Goal: Transaction & Acquisition: Purchase product/service

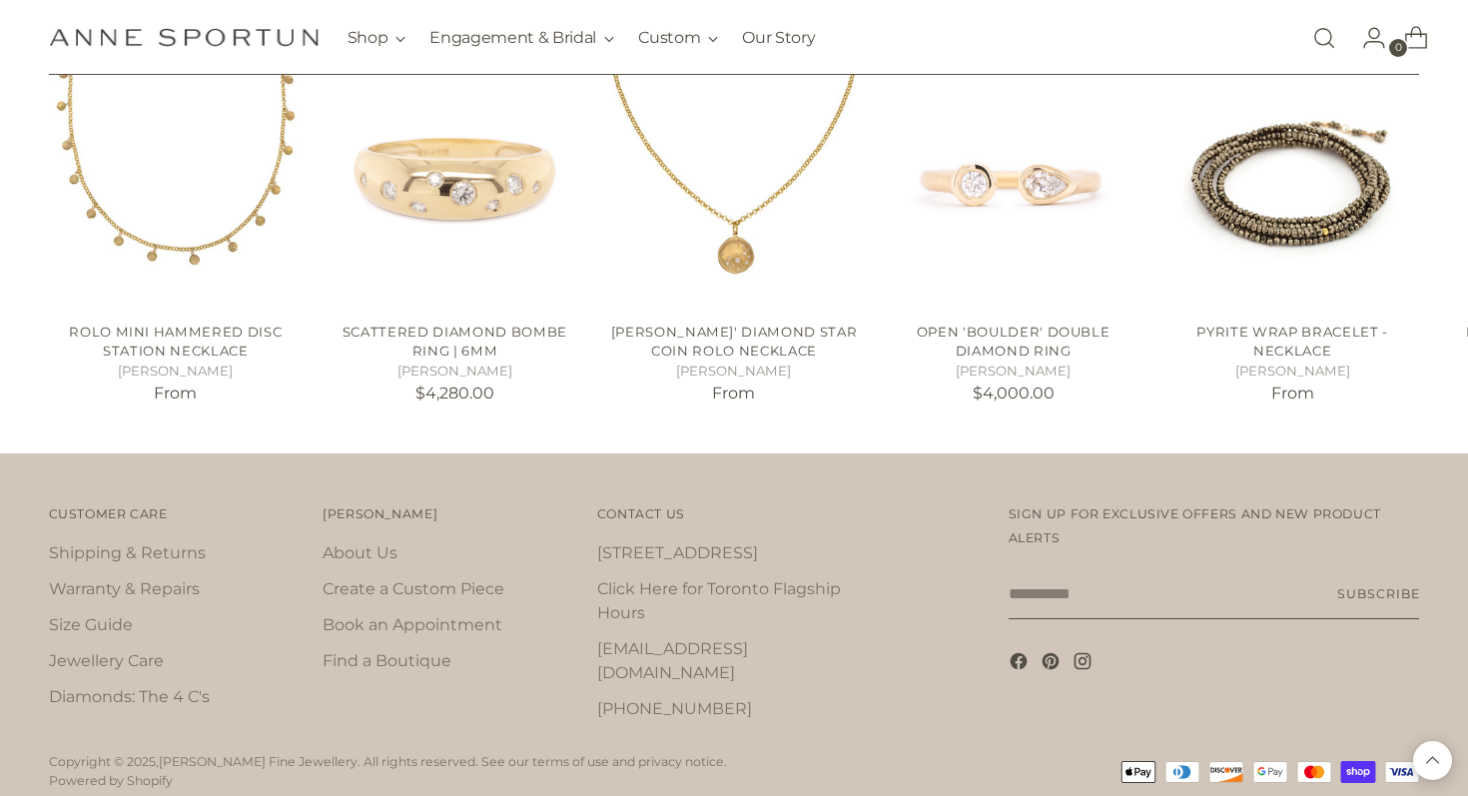
scroll to position [3454, 0]
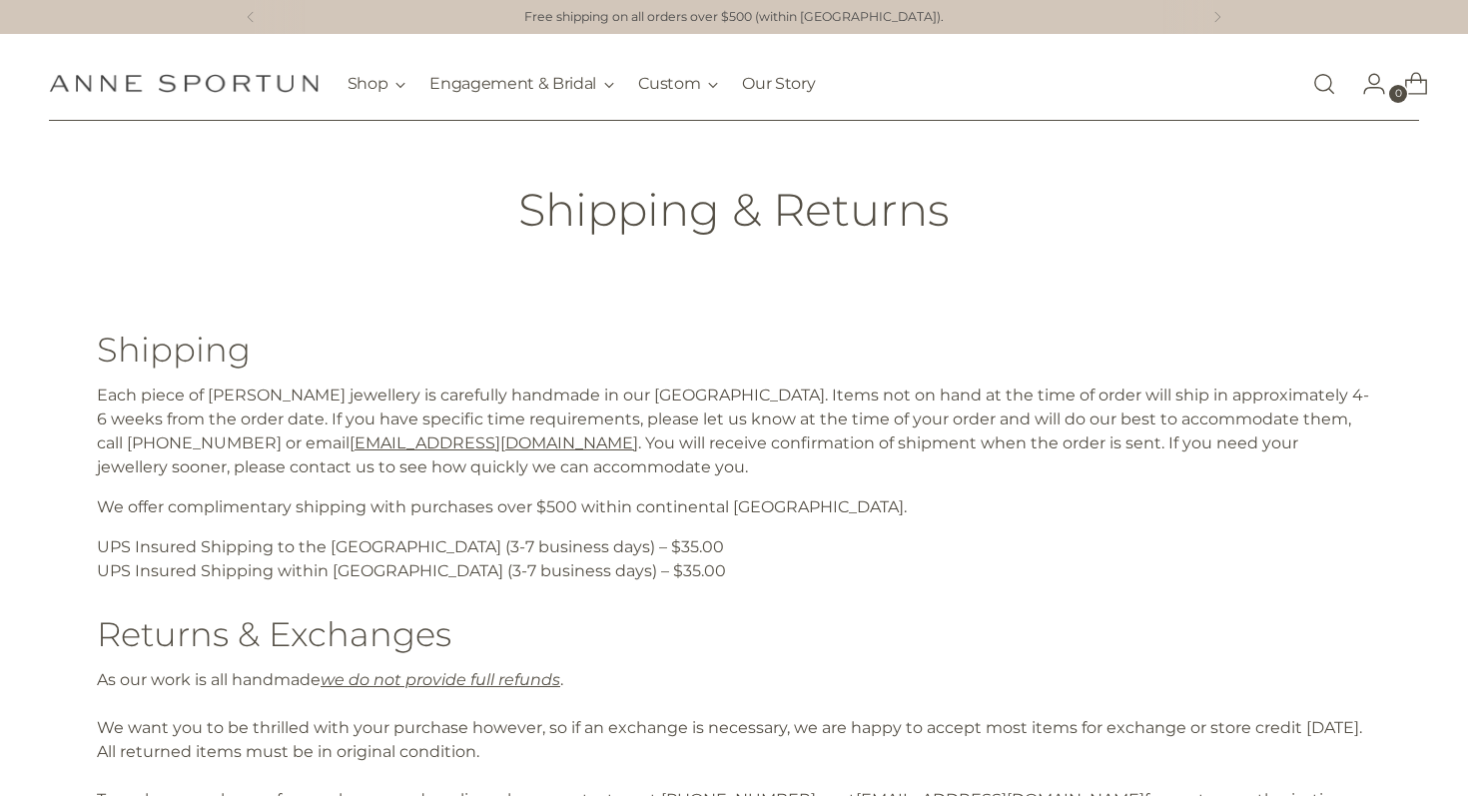
click at [819, 24] on p "Free shipping on all orders over $500 (within [GEOGRAPHIC_DATA])." at bounding box center [733, 17] width 419 height 19
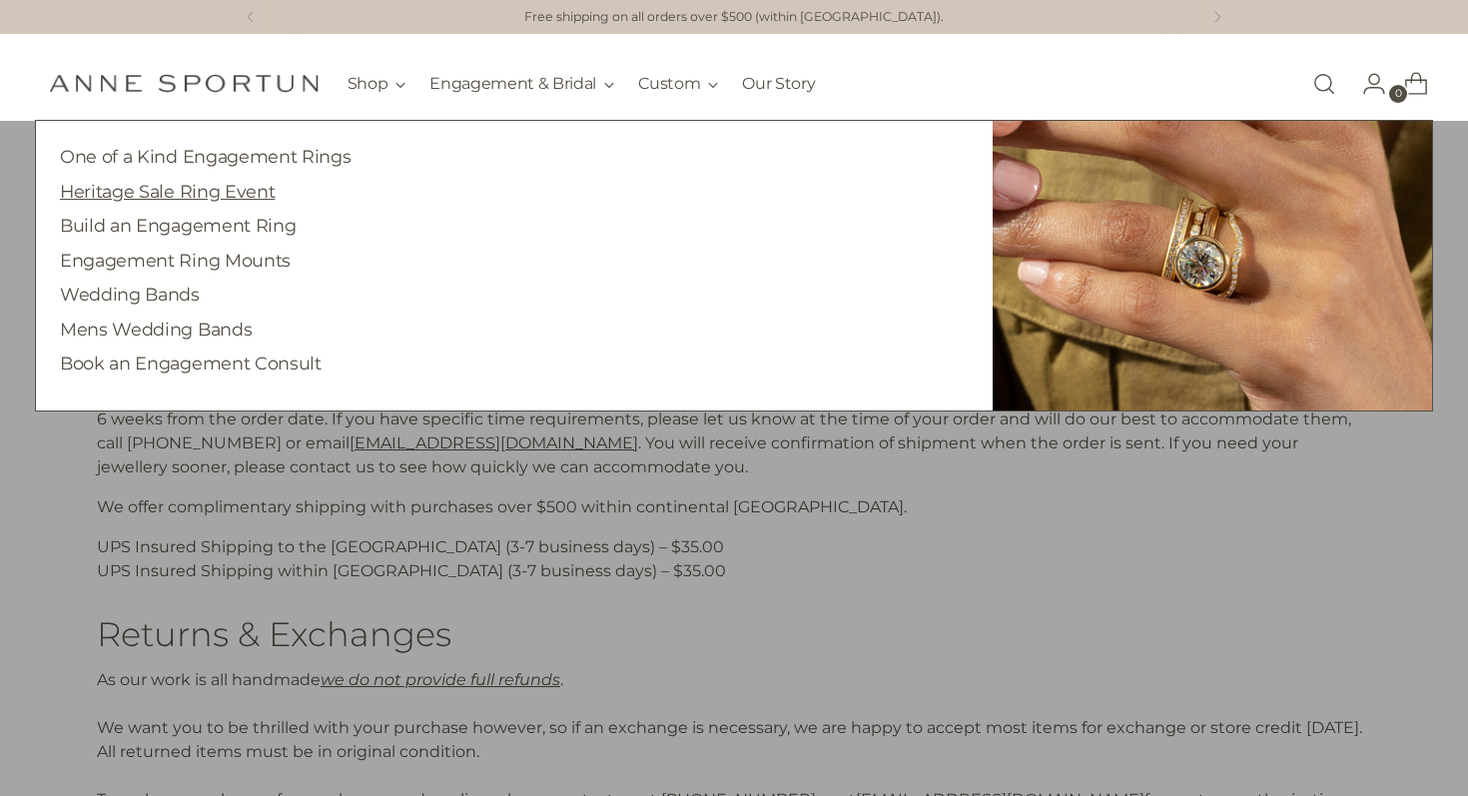
click at [234, 193] on link "Heritage Sale Ring Event" at bounding box center [167, 191] width 215 height 21
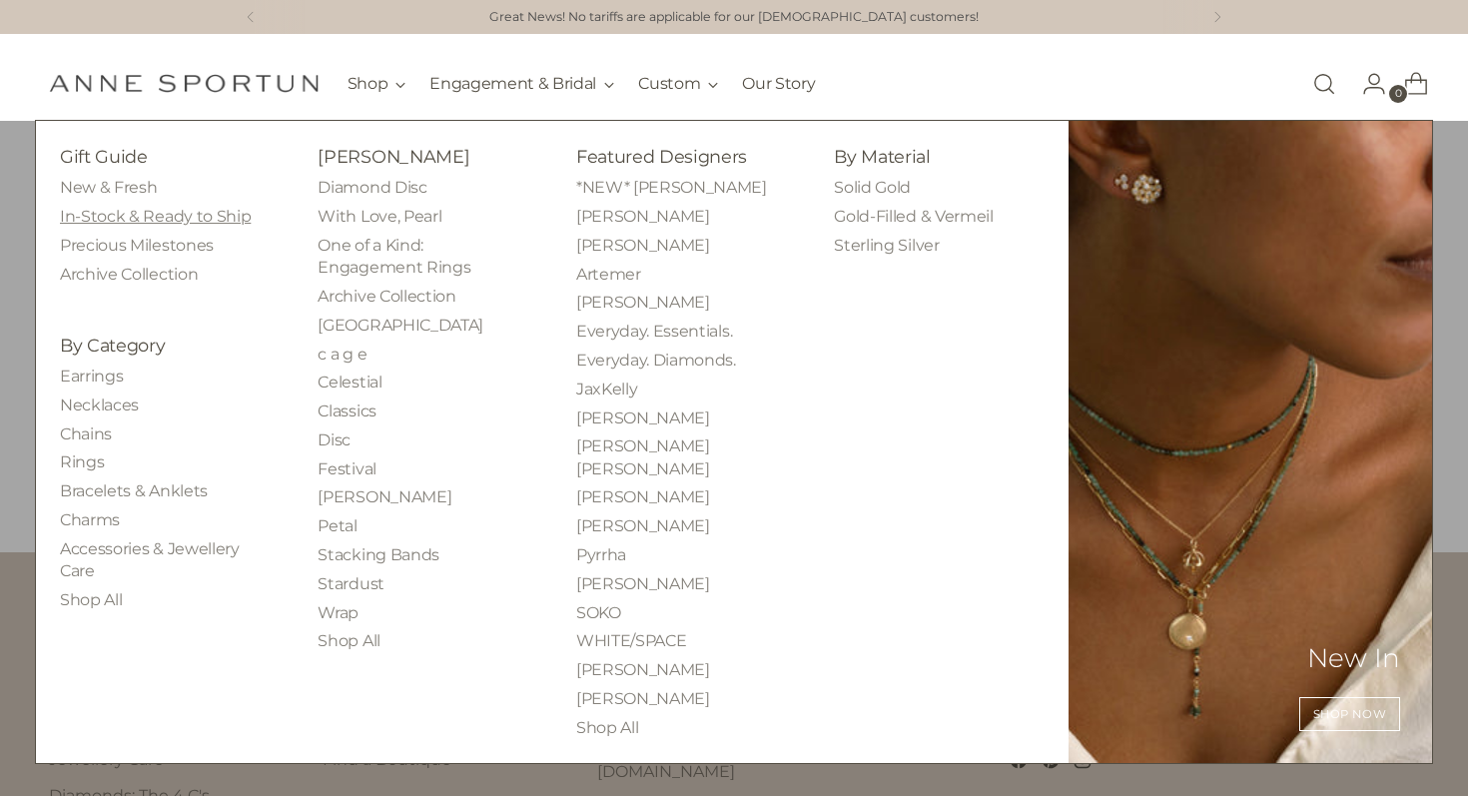
click at [164, 224] on link "In-Stock & Ready to Ship" at bounding box center [155, 216] width 191 height 19
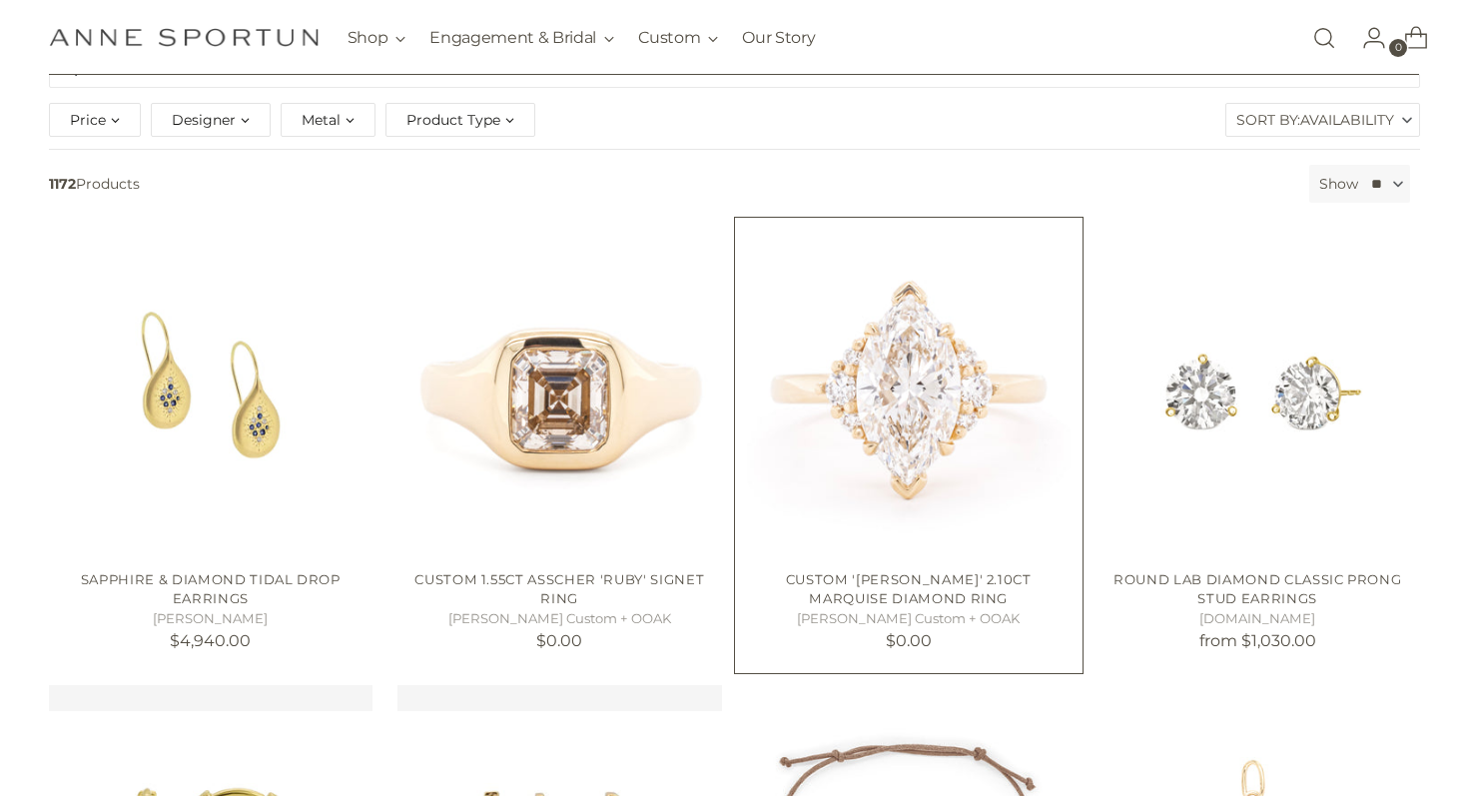
click at [0, 0] on img "Custom 'Kathleen' 2.10ct Marquise Diamond Ring" at bounding box center [0, 0] width 0 height 0
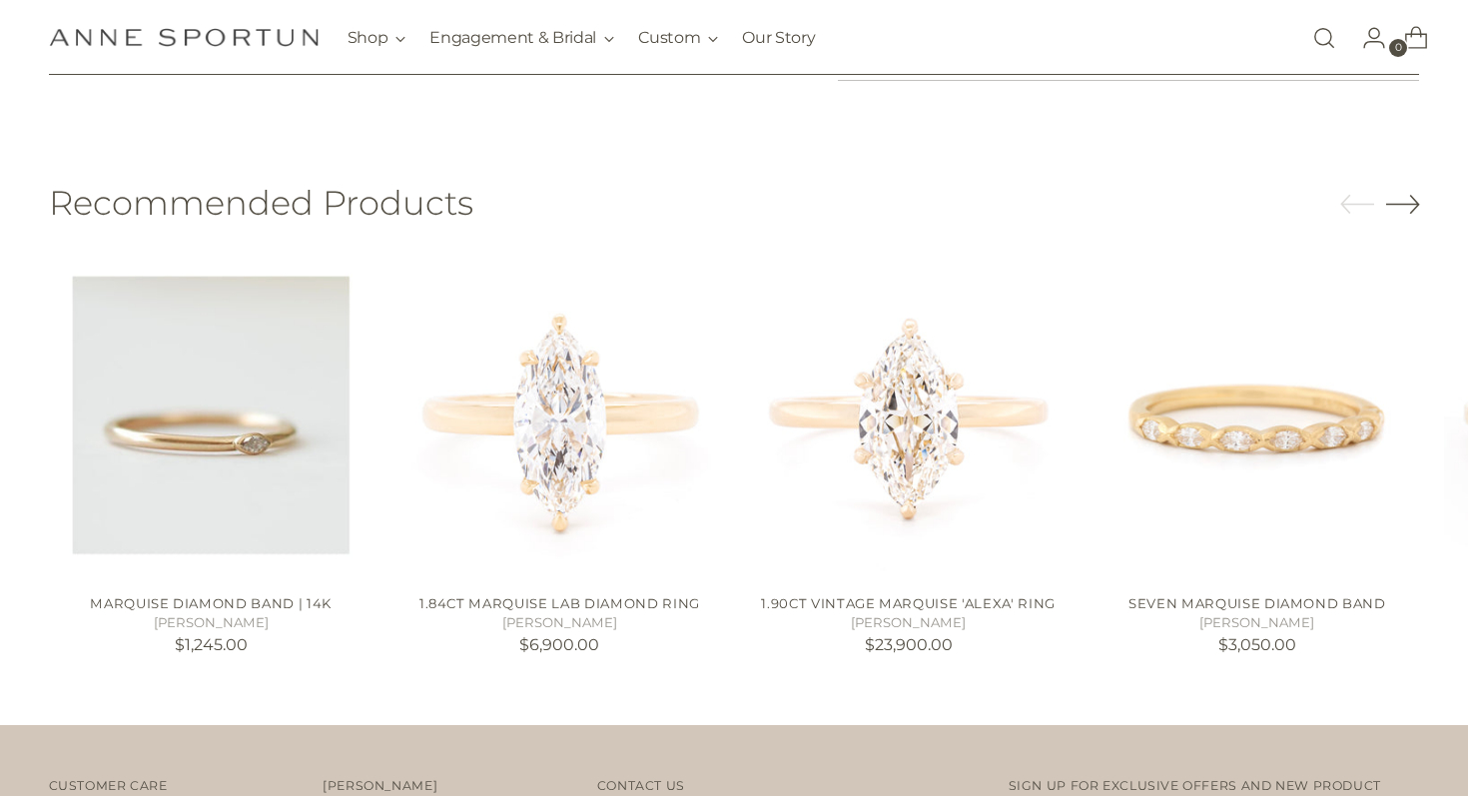
scroll to position [744, 0]
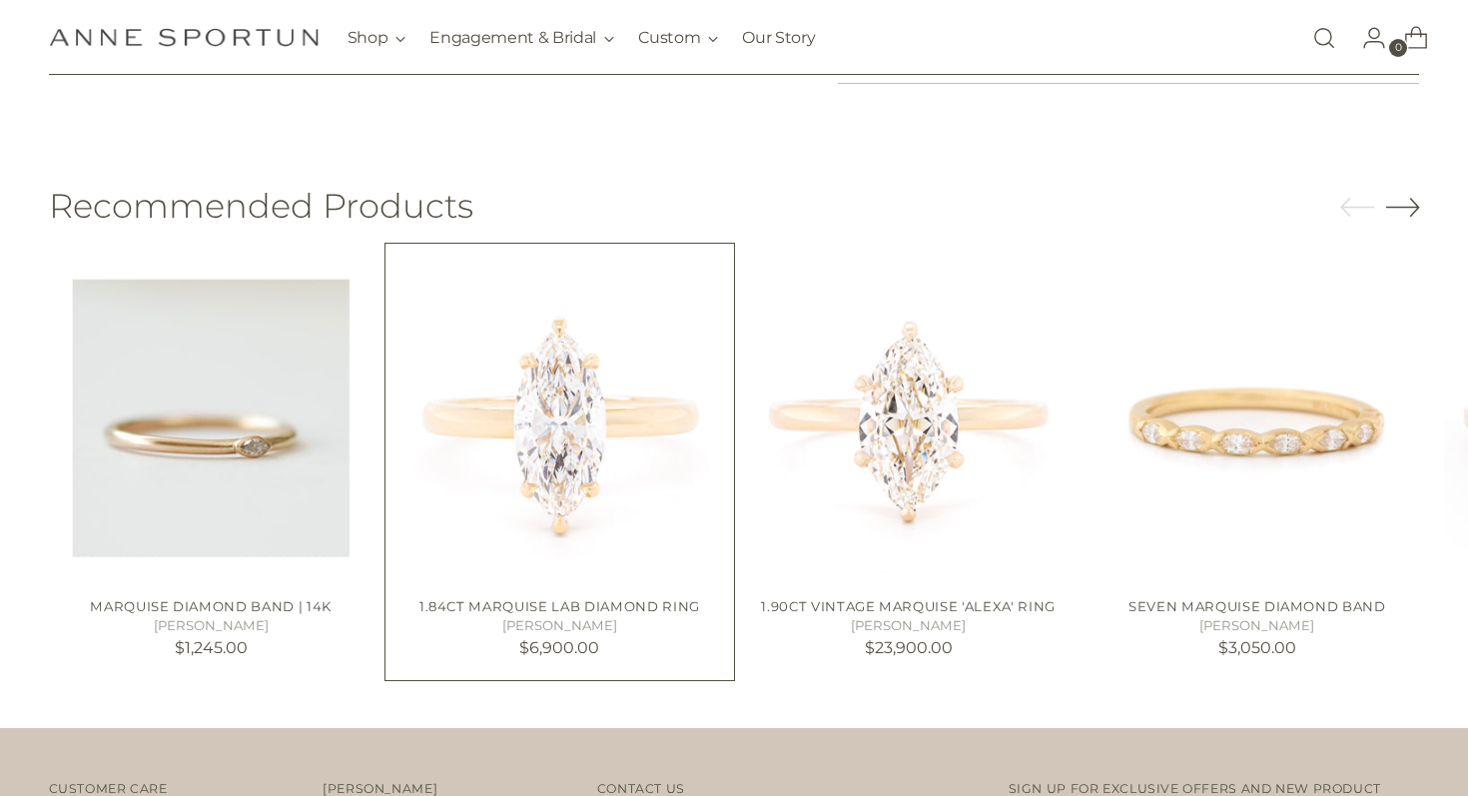
click at [0, 0] on img "1.84ct Marquise Lab Diamond Ring" at bounding box center [0, 0] width 0 height 0
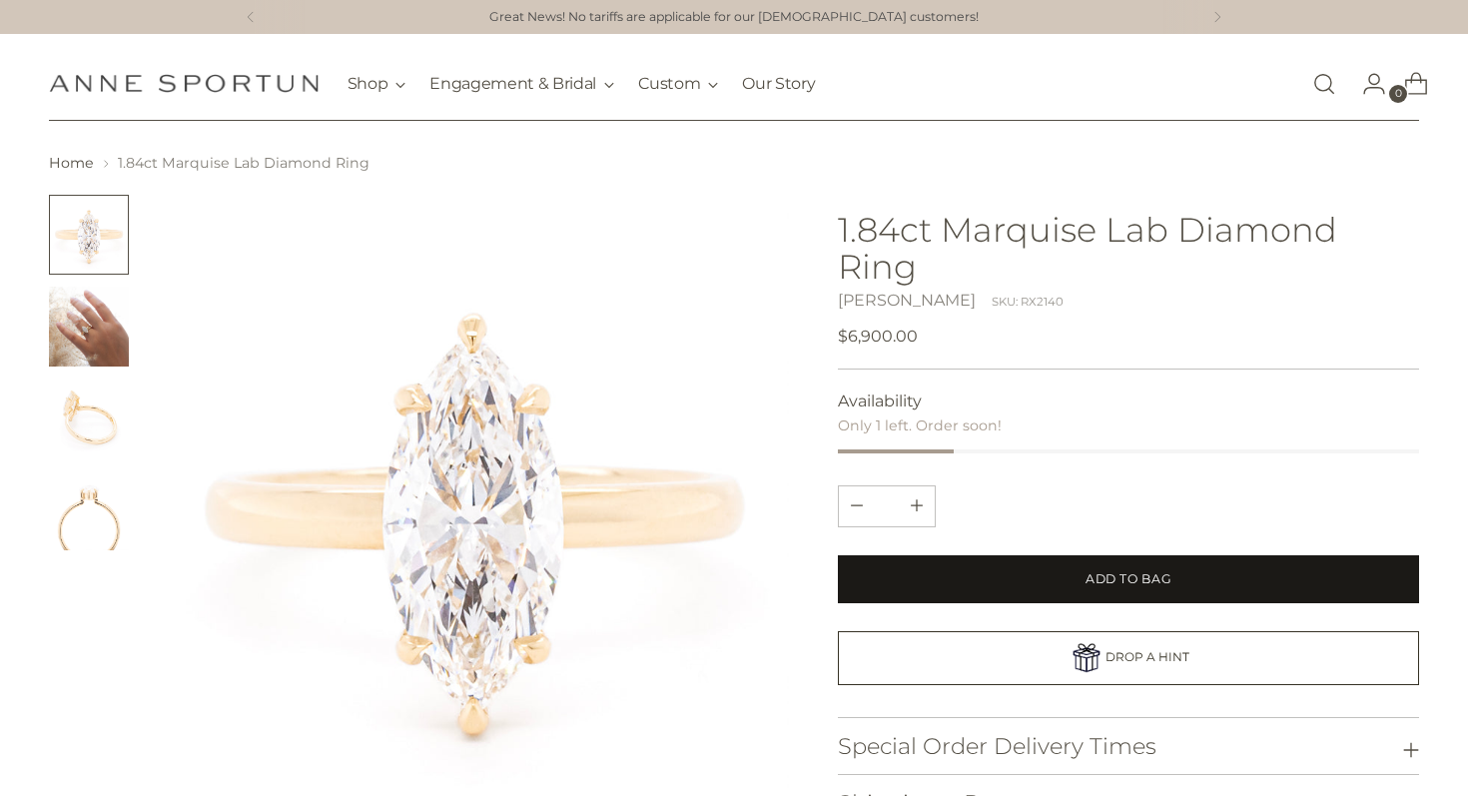
click at [1141, 589] on button "Add to Bag" at bounding box center [1129, 579] width 582 height 48
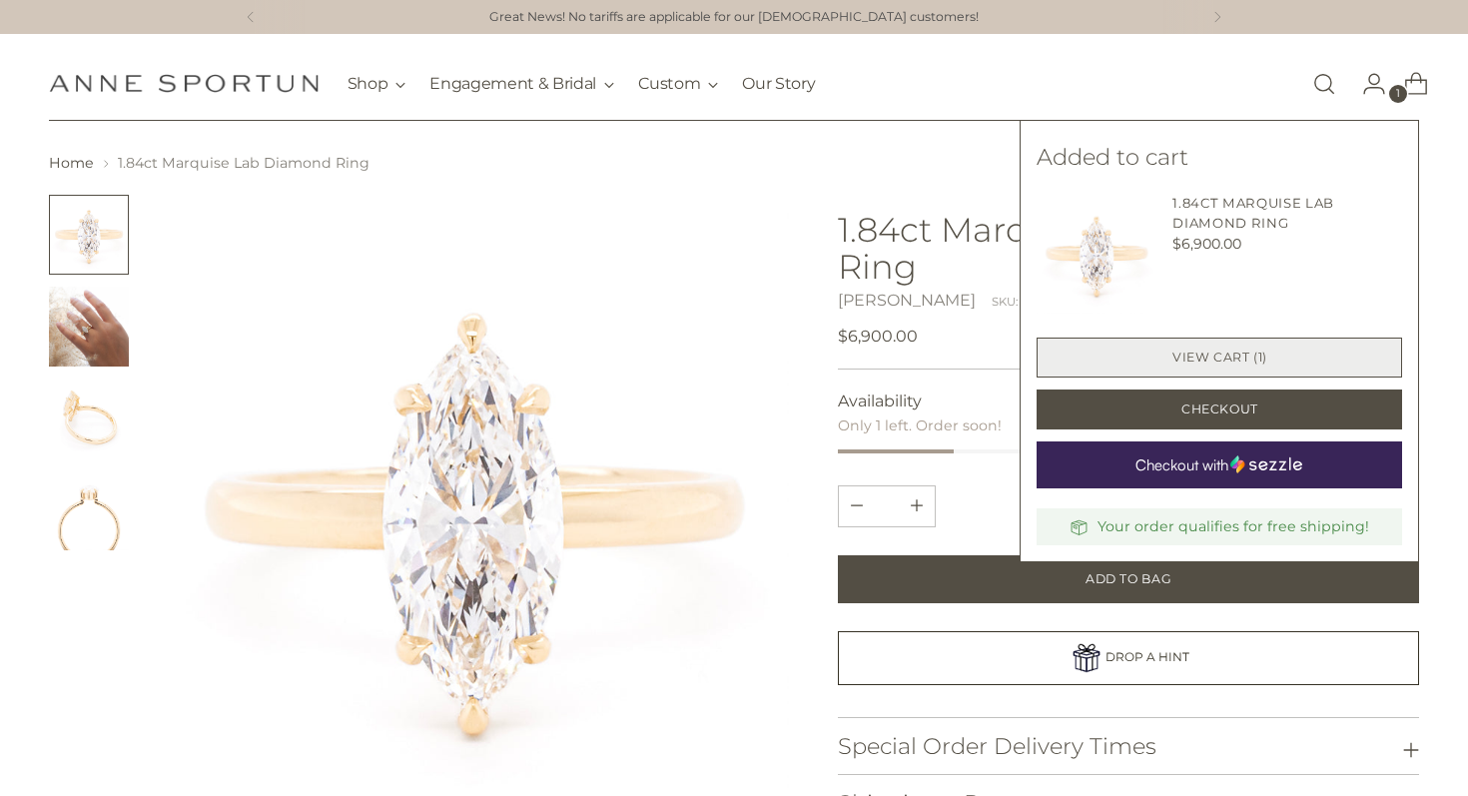
click at [1258, 367] on link "View cart (1)" at bounding box center [1220, 358] width 366 height 40
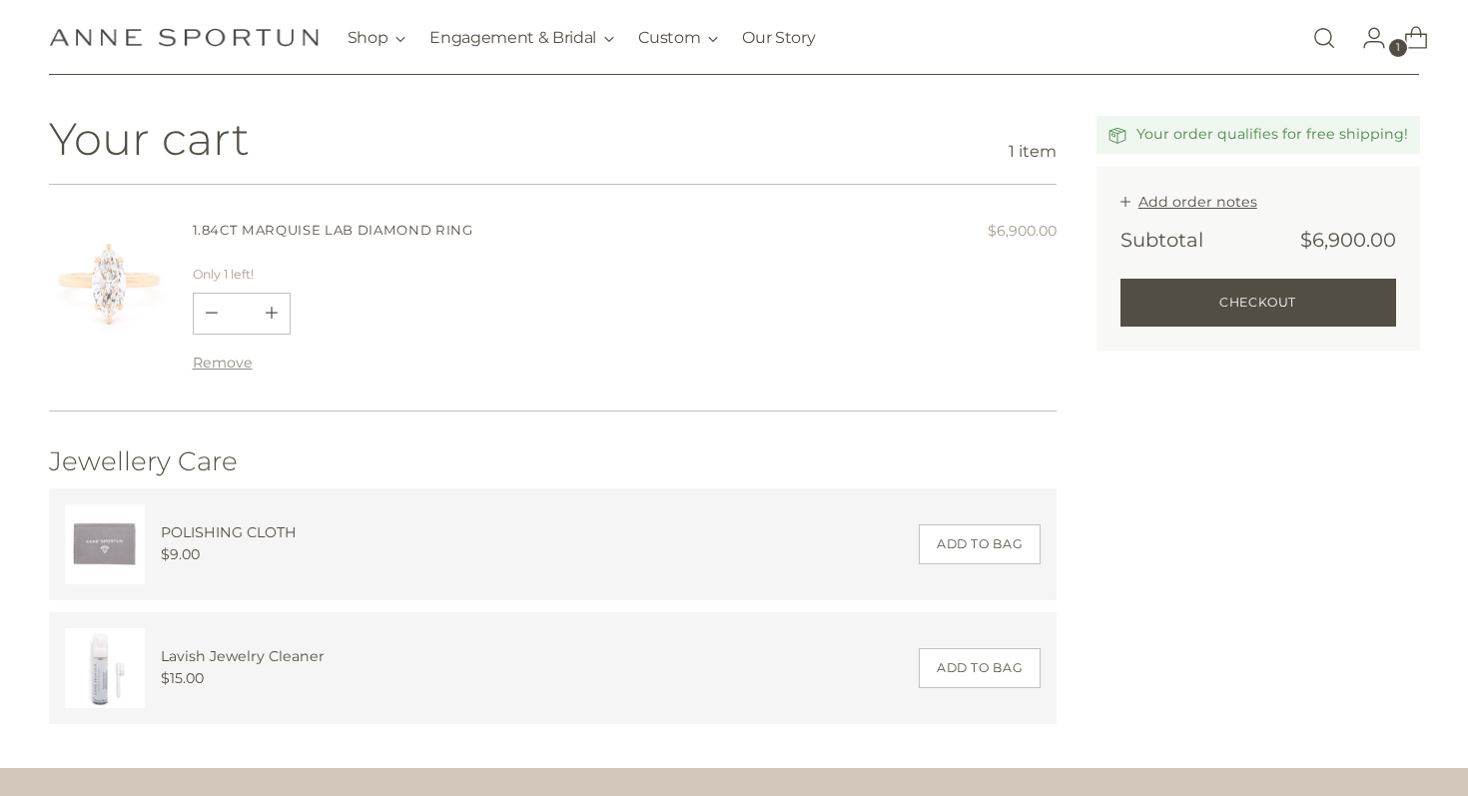
scroll to position [199, 0]
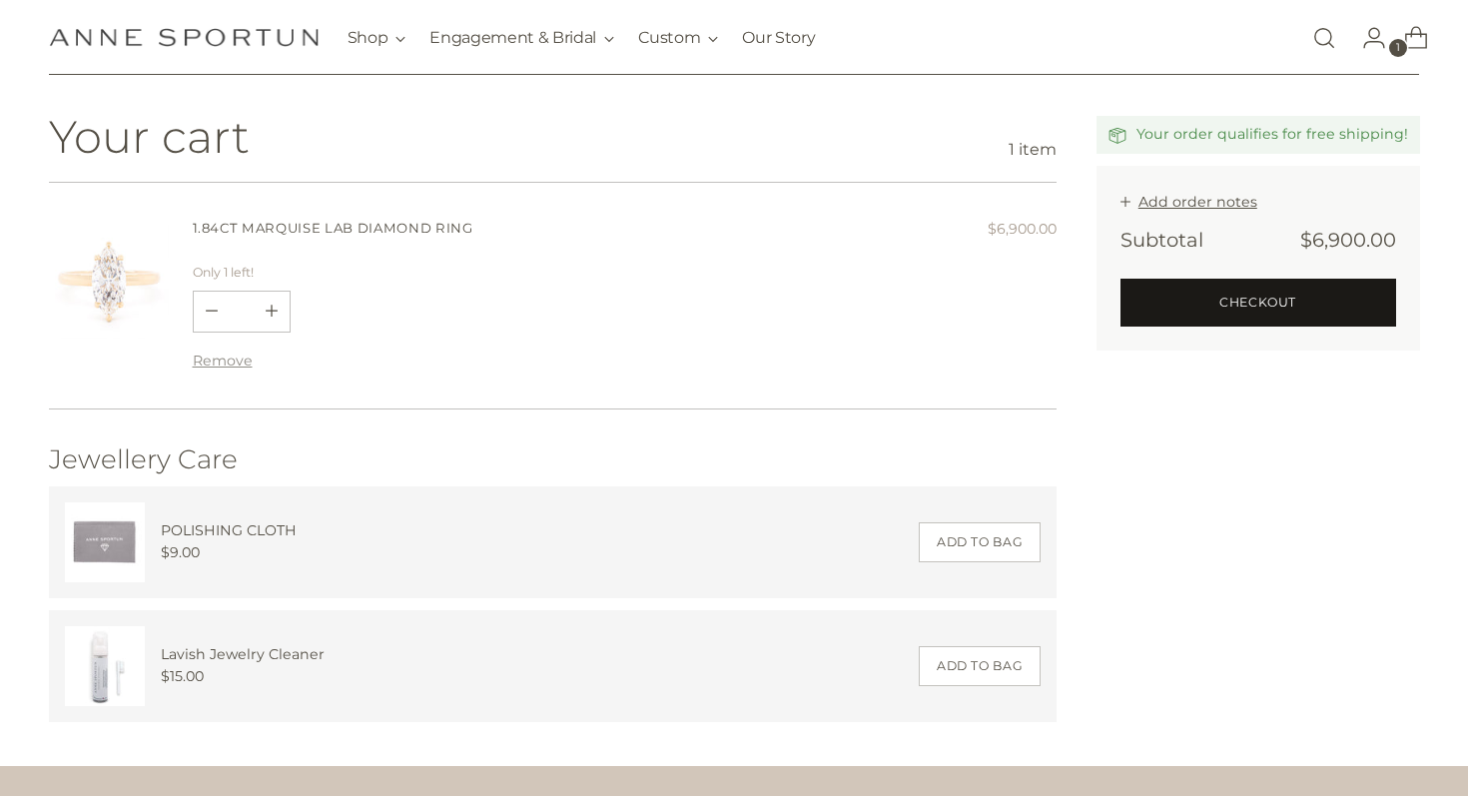
click at [1197, 317] on button "Checkout" at bounding box center [1258, 303] width 276 height 48
